Goal: Navigation & Orientation: Find specific page/section

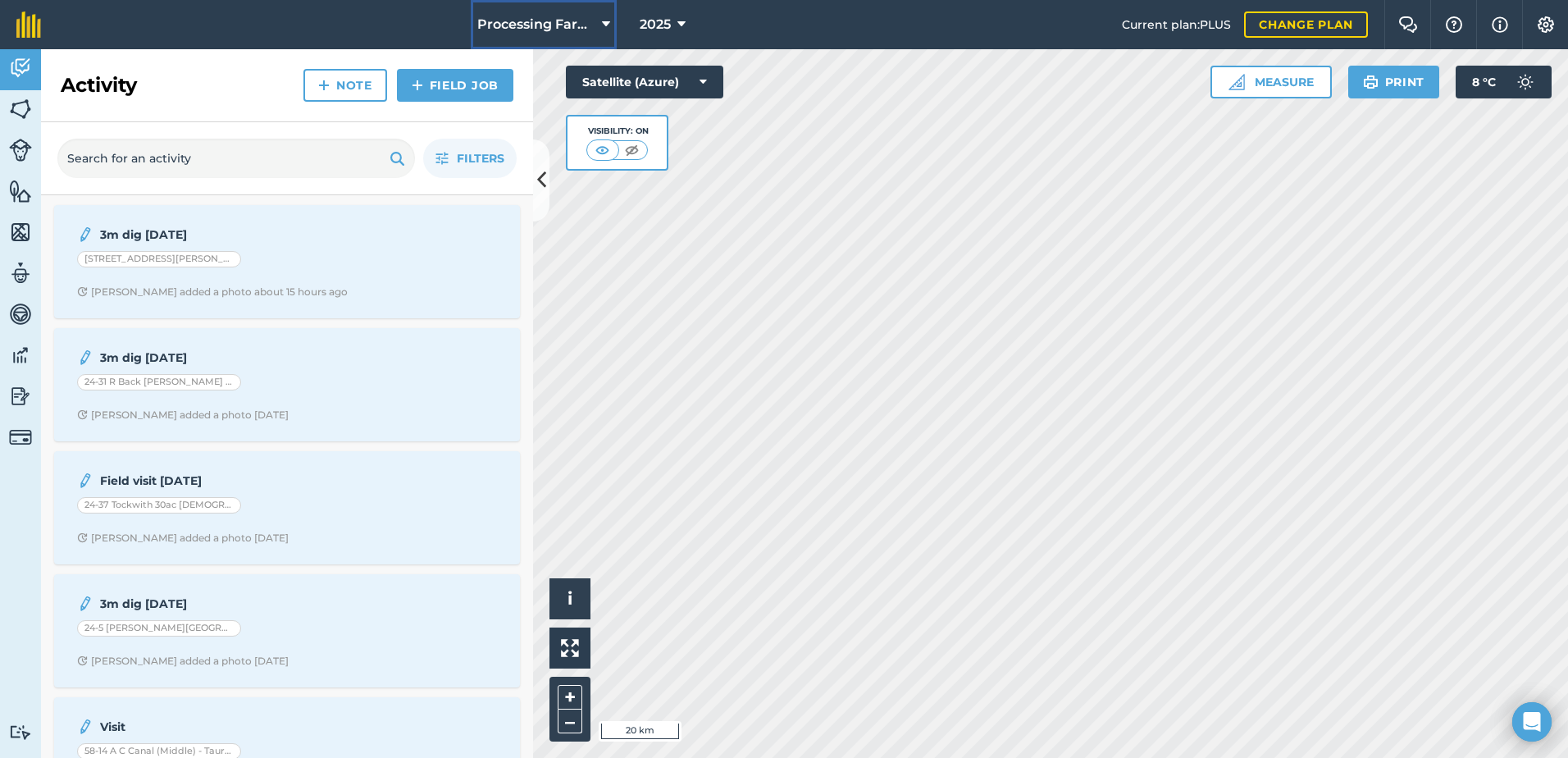
click at [529, 21] on span "Processing Farms" at bounding box center [536, 24] width 119 height 20
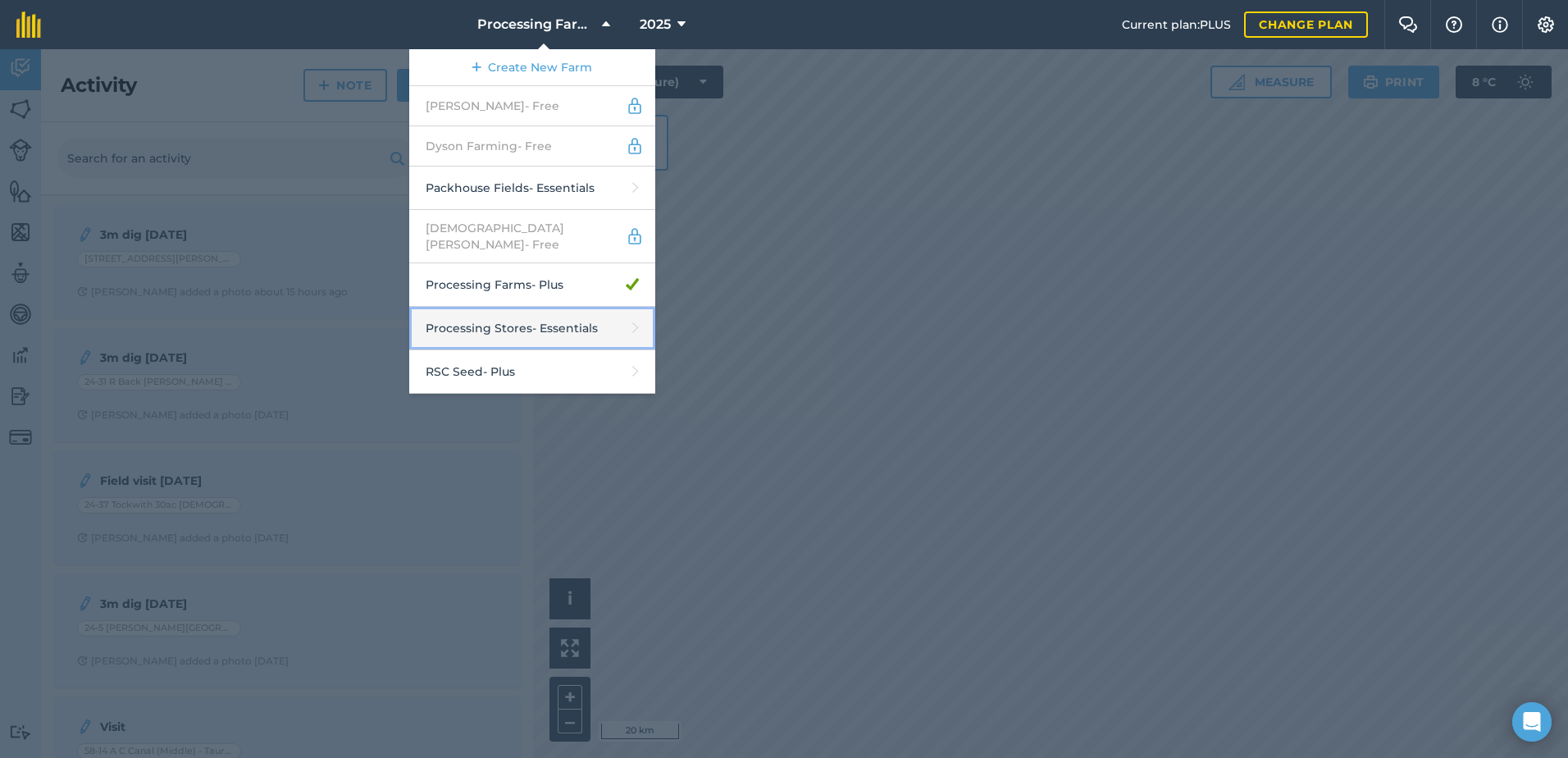
click at [543, 324] on link "Processing Stores - Essentials" at bounding box center [532, 328] width 246 height 43
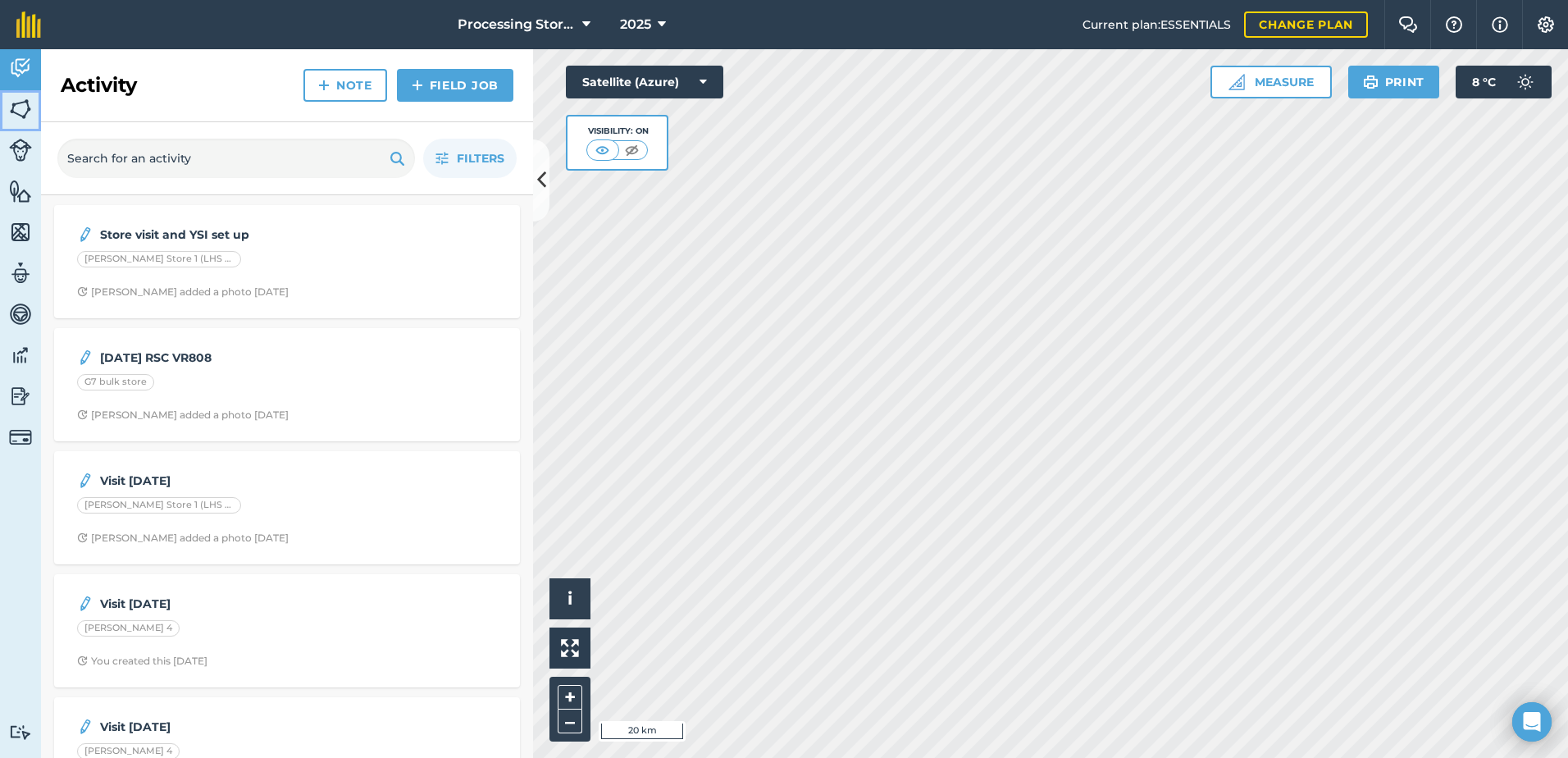
click at [26, 100] on img at bounding box center [20, 109] width 23 height 25
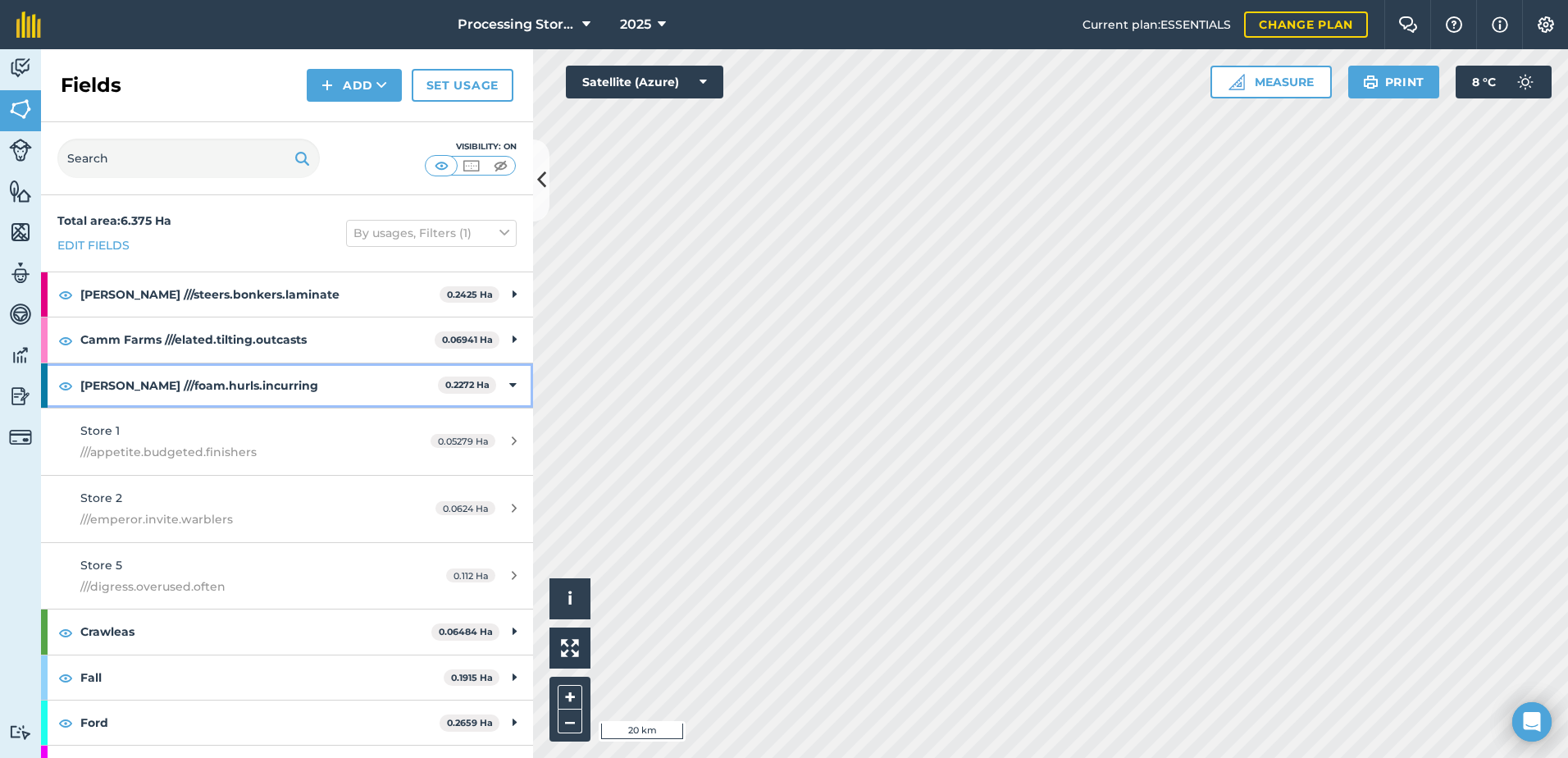
click at [510, 383] on icon at bounding box center [513, 385] width 8 height 18
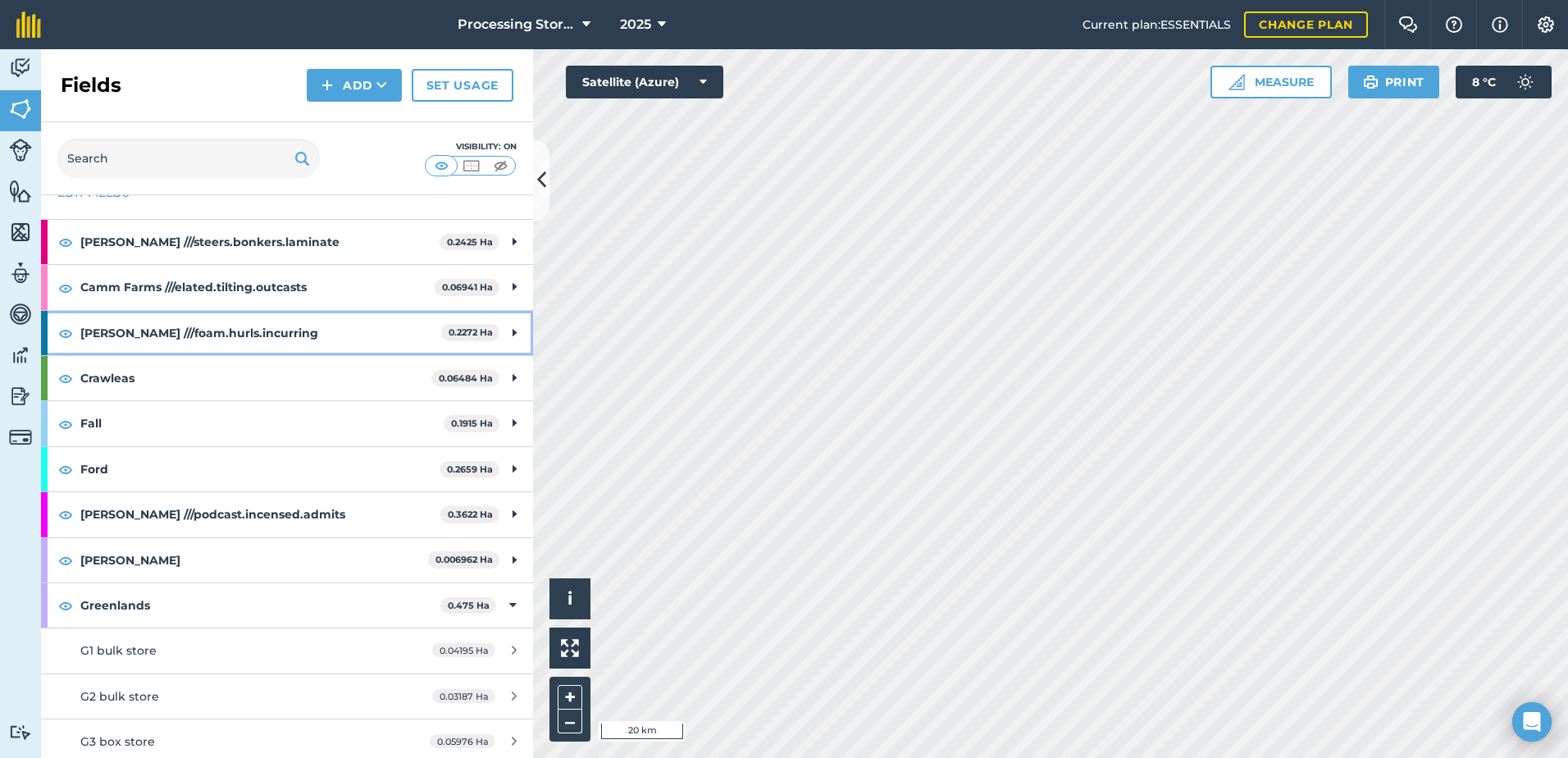
scroll to position [82, 0]
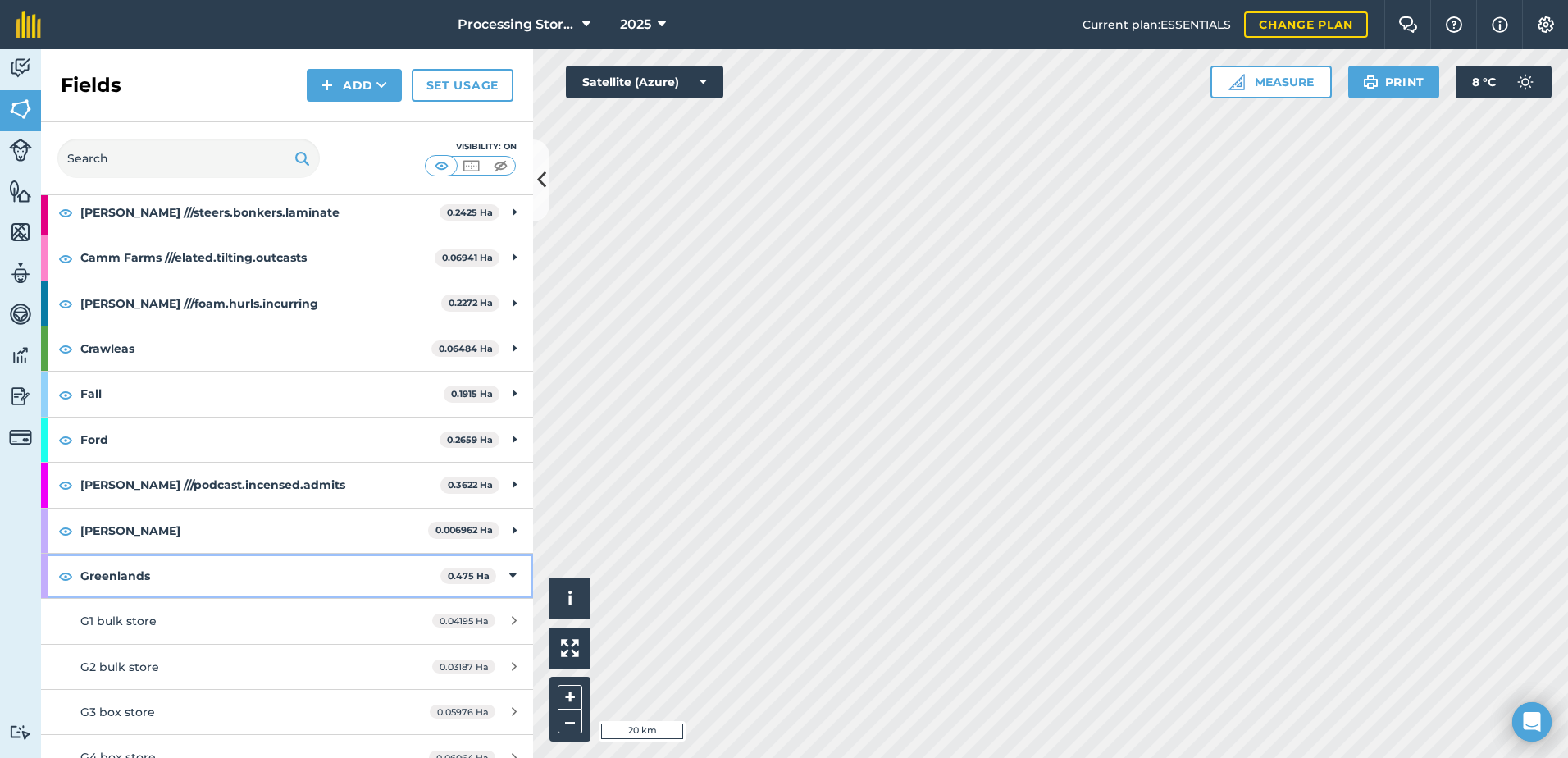
click at [508, 574] on div "Greenlands 0.475 Ha" at bounding box center [287, 575] width 492 height 44
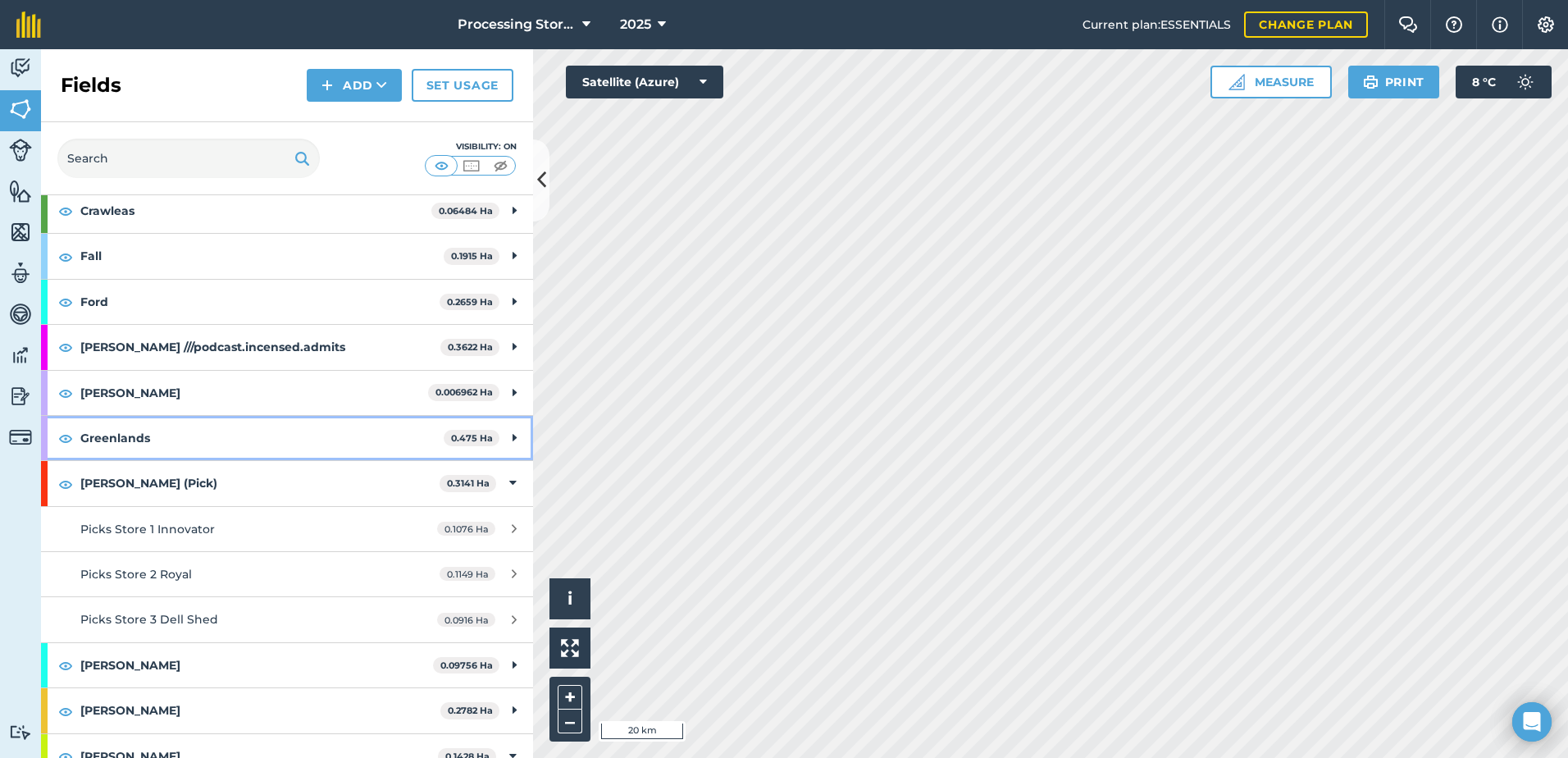
scroll to position [246, 0]
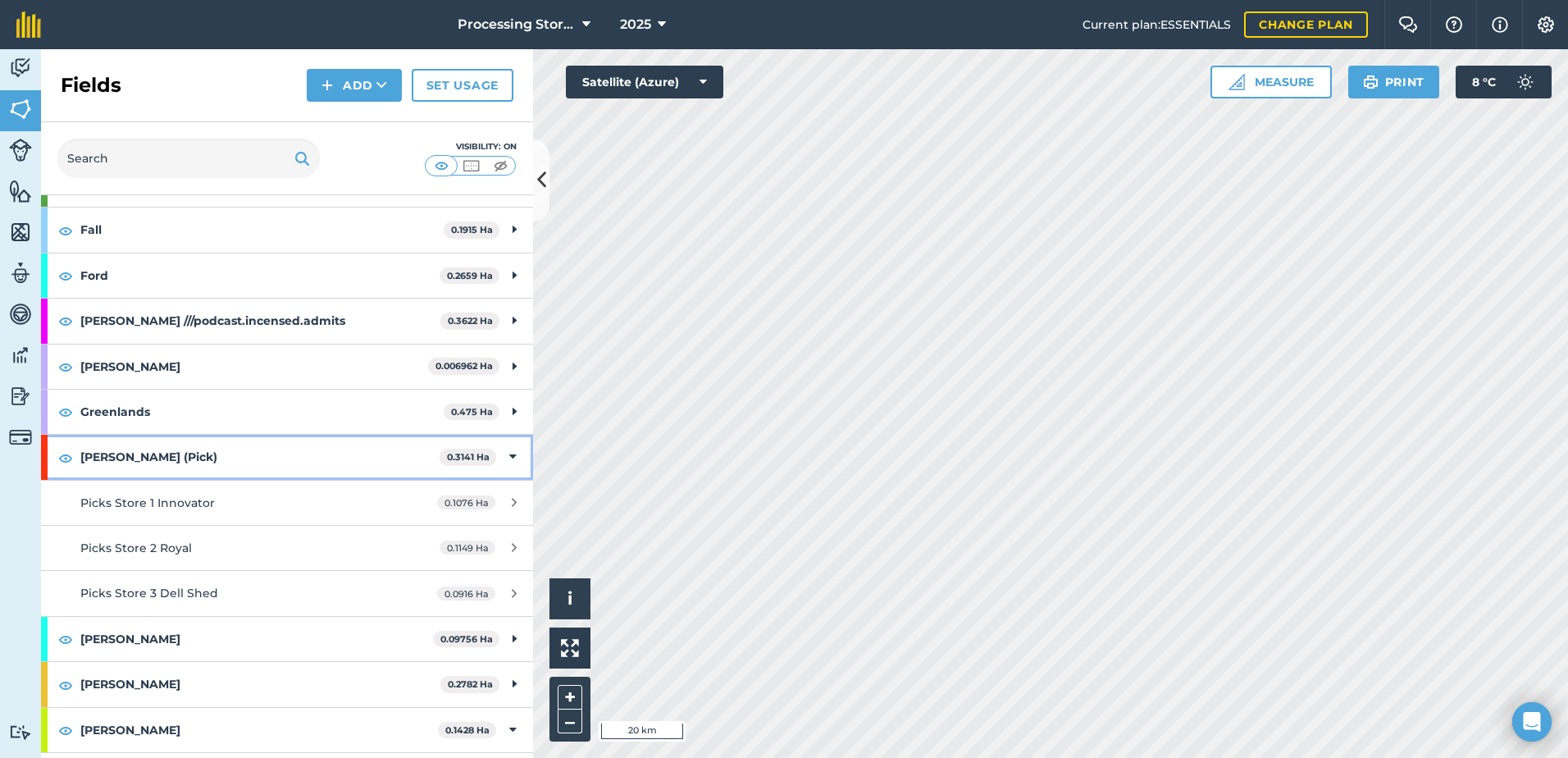
click at [510, 456] on icon at bounding box center [513, 456] width 8 height 18
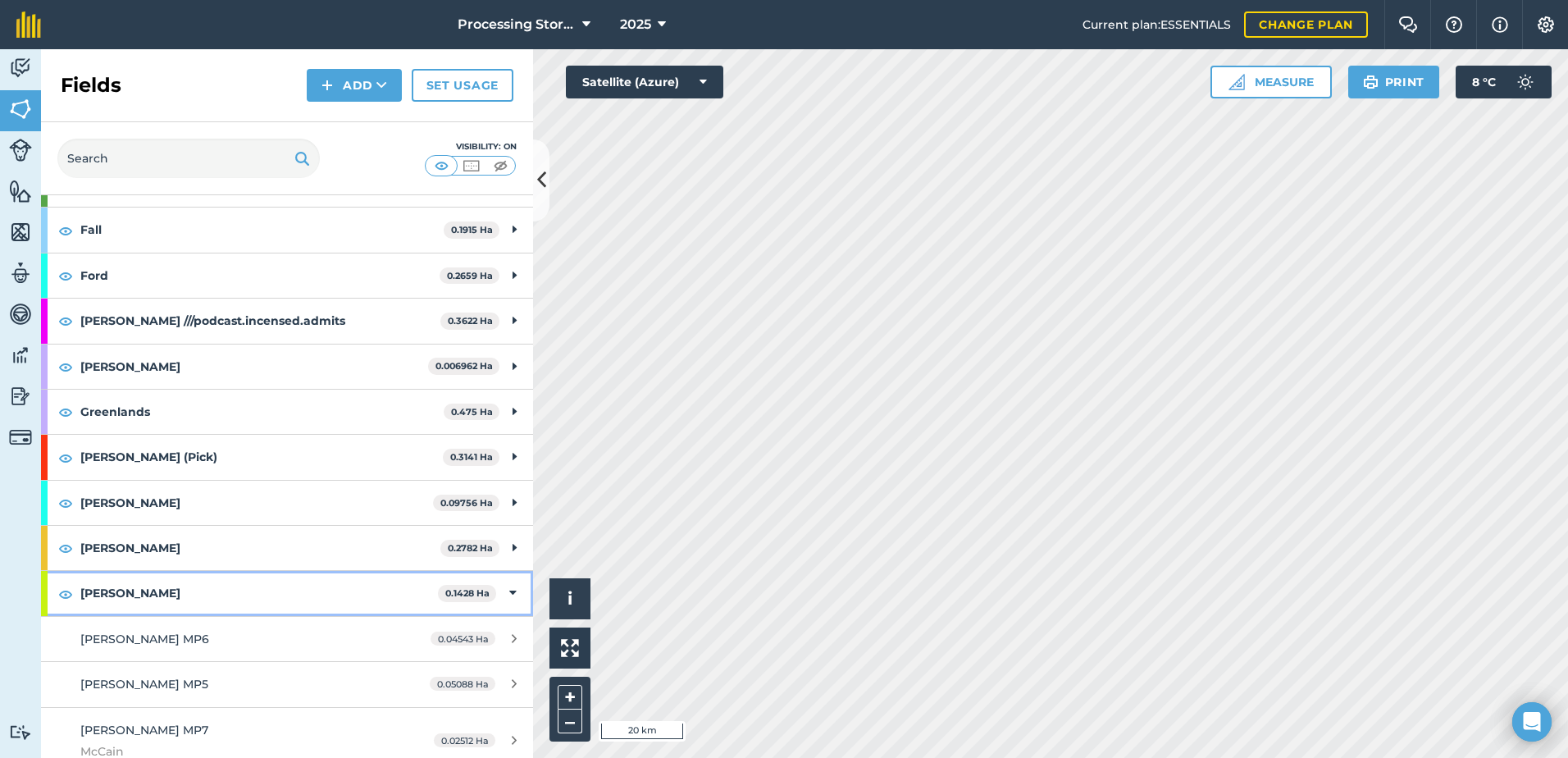
click at [507, 596] on div "[PERSON_NAME] 0.1428 Ha" at bounding box center [287, 593] width 492 height 44
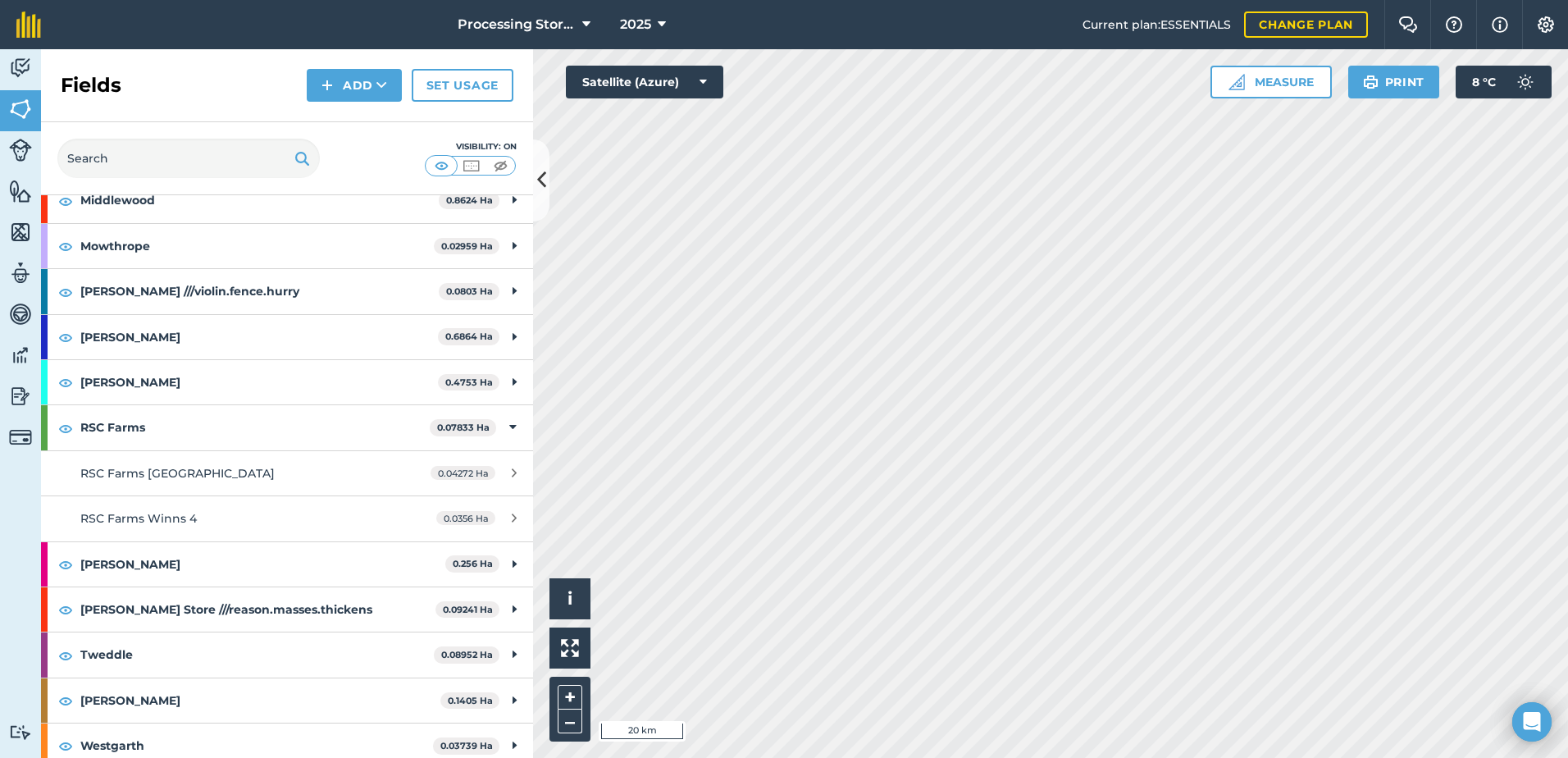
scroll to position [877, 0]
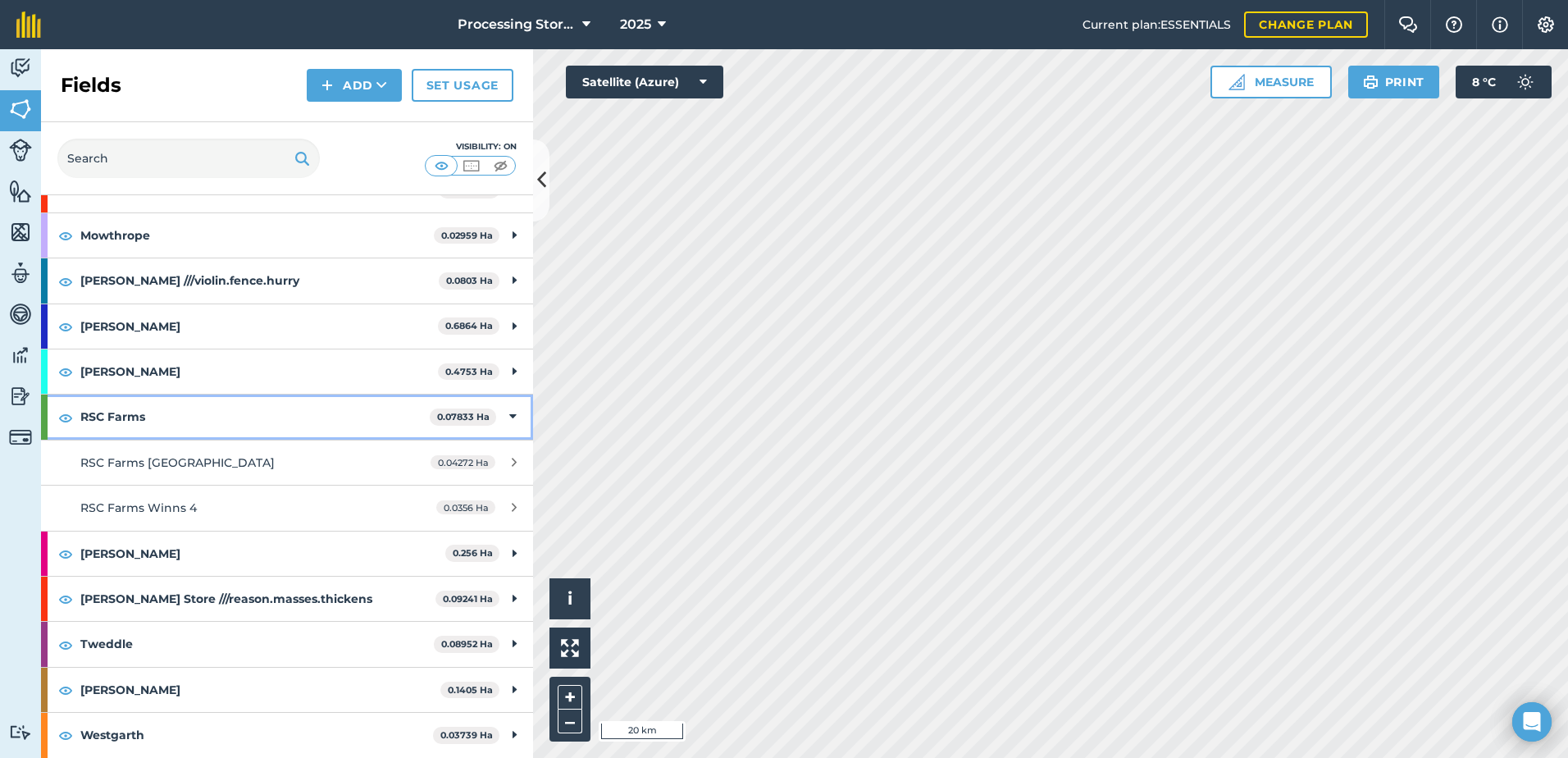
click at [510, 419] on icon at bounding box center [513, 416] width 8 height 18
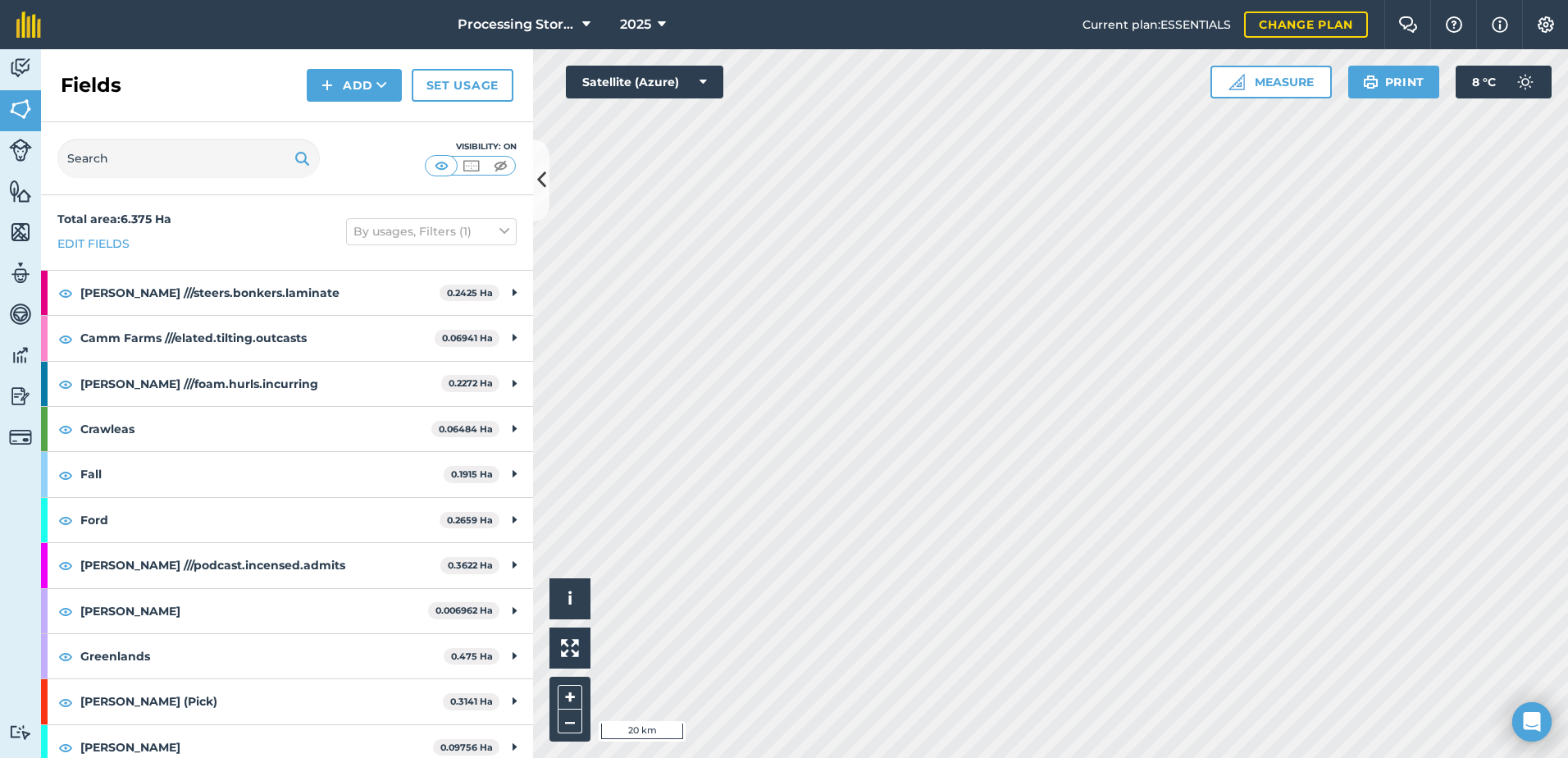
scroll to position [0, 0]
